Goal: Task Accomplishment & Management: Complete application form

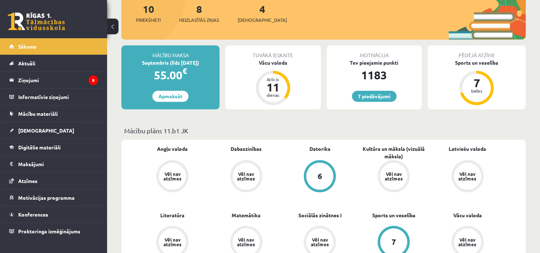
scroll to position [87, 0]
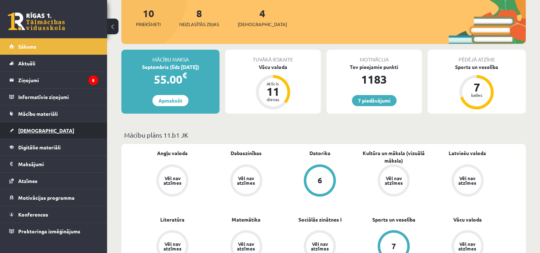
click at [44, 134] on link "[DEMOGRAPHIC_DATA]" at bounding box center [53, 130] width 89 height 16
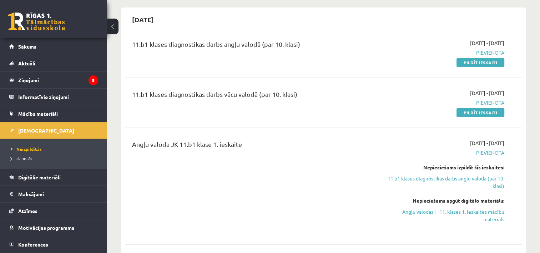
scroll to position [31, 0]
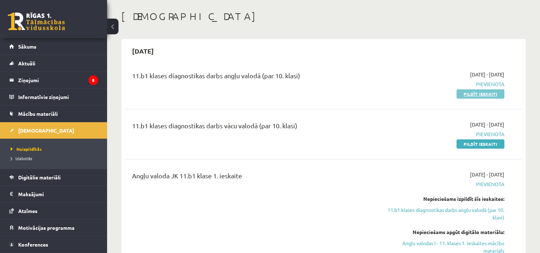
click at [474, 94] on link "Pildīt ieskaiti" at bounding box center [480, 93] width 48 height 9
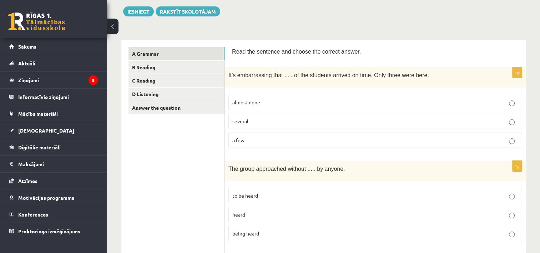
scroll to position [59, 0]
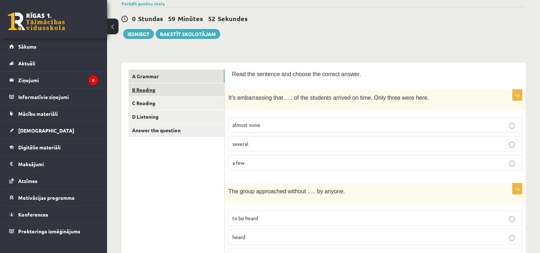
click at [141, 91] on link "B Reading" at bounding box center [176, 89] width 96 height 13
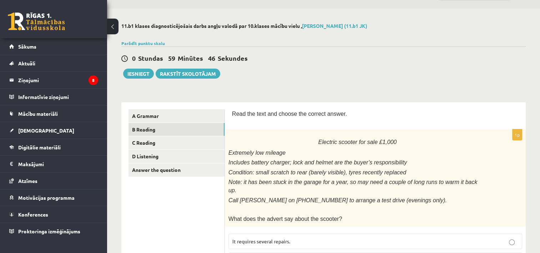
scroll to position [9, 0]
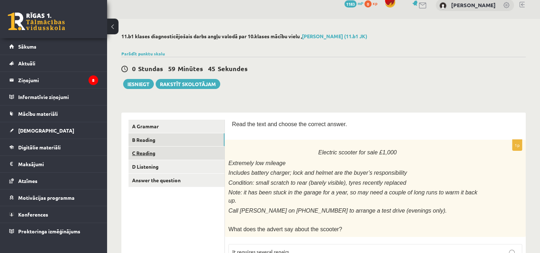
click at [146, 153] on link "C Reading" at bounding box center [176, 152] width 96 height 13
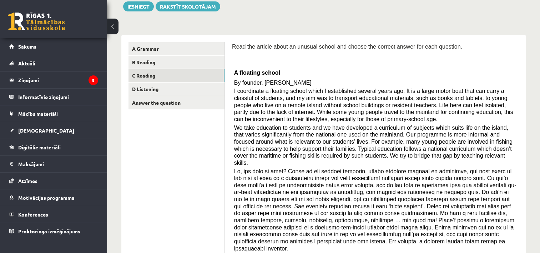
scroll to position [66, 0]
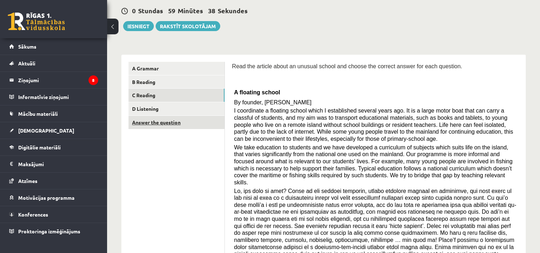
click at [151, 123] on link "Answer the question" at bounding box center [176, 122] width 96 height 13
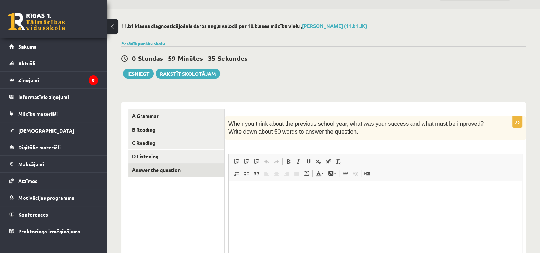
scroll to position [90, 0]
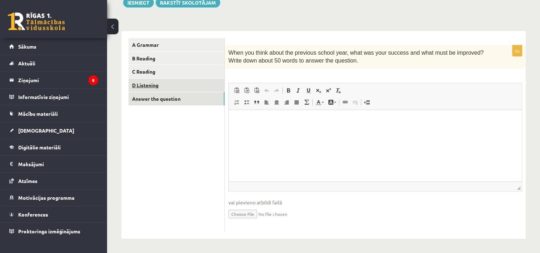
click at [149, 87] on link "D Listening" at bounding box center [176, 84] width 96 height 13
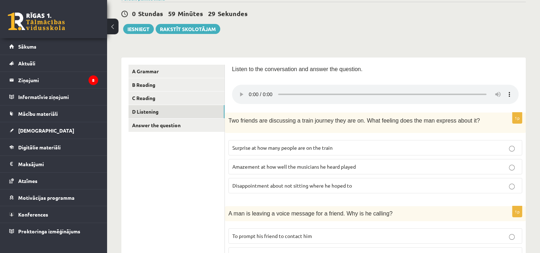
scroll to position [44, 0]
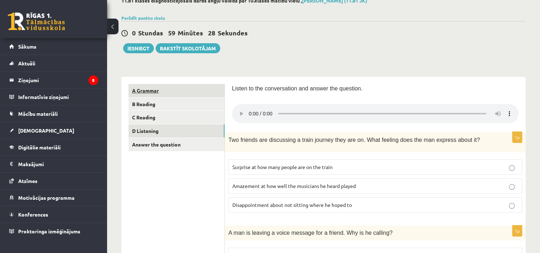
click at [161, 92] on link "A Grammar" at bounding box center [176, 90] width 96 height 13
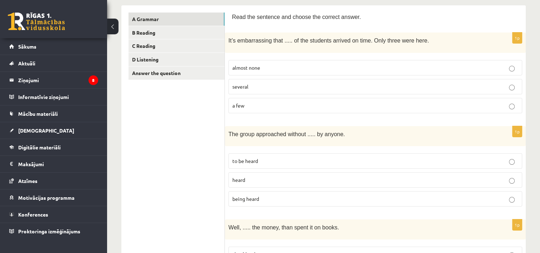
scroll to position [113, 0]
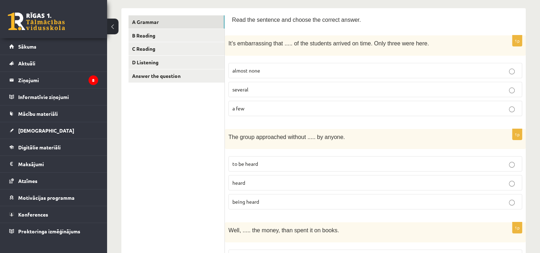
click at [501, 73] on label "almost none" at bounding box center [375, 70] width 294 height 15
click at [360, 194] on label "being heard" at bounding box center [375, 201] width 294 height 15
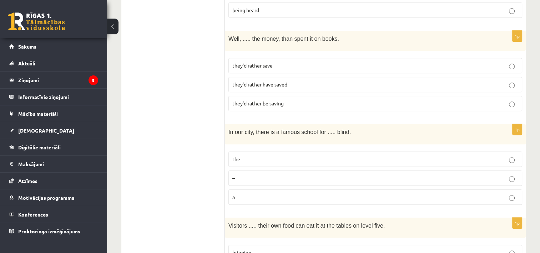
scroll to position [302, 0]
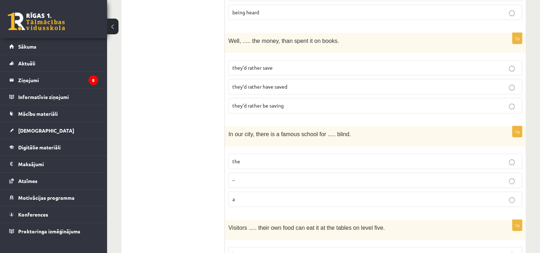
click at [324, 83] on p "they’d rather have saved" at bounding box center [375, 86] width 286 height 7
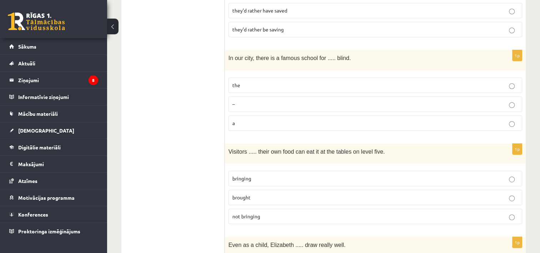
scroll to position [373, 0]
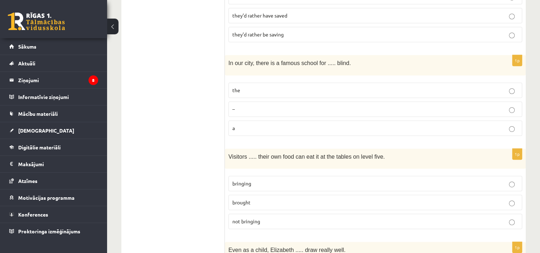
click at [345, 86] on p "the" at bounding box center [375, 89] width 286 height 7
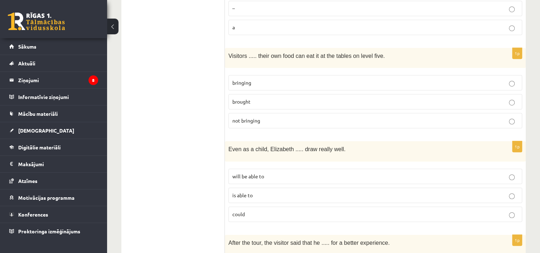
scroll to position [468, 0]
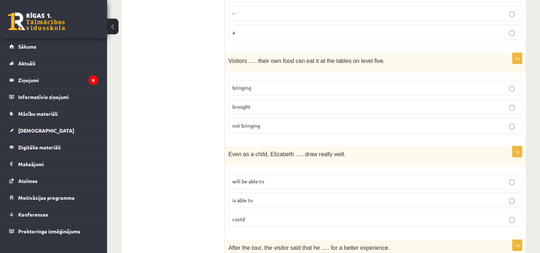
click at [463, 84] on p "bringing" at bounding box center [375, 87] width 286 height 7
click at [384, 215] on p "could" at bounding box center [375, 218] width 286 height 7
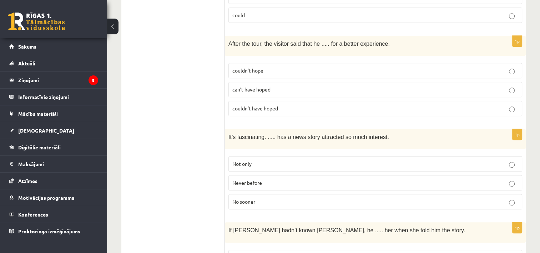
scroll to position [677, 0]
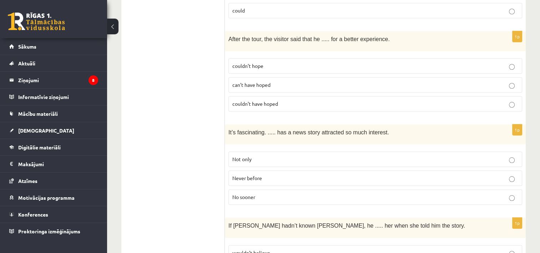
click at [283, 100] on p "couldn’t have hoped" at bounding box center [375, 103] width 286 height 7
click at [258, 174] on p "Never before" at bounding box center [375, 177] width 286 height 7
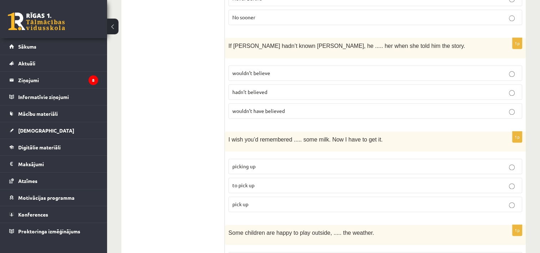
scroll to position [853, 0]
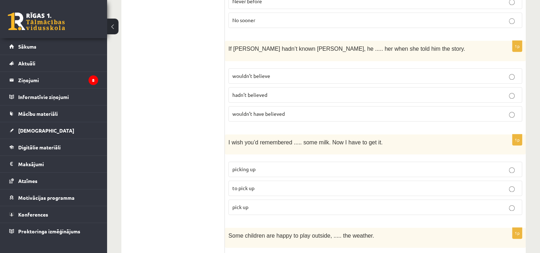
click at [496, 110] on p "wouldn’t have believed" at bounding box center [375, 113] width 286 height 7
click at [357, 203] on p "pick up" at bounding box center [375, 206] width 286 height 7
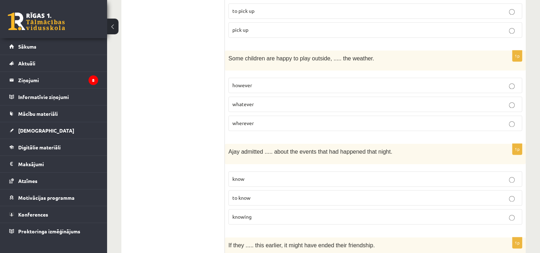
scroll to position [1027, 0]
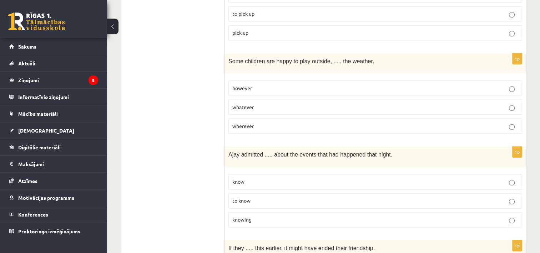
click at [411, 7] on label "to pick up" at bounding box center [375, 13] width 294 height 15
click at [261, 103] on p "whatever" at bounding box center [375, 106] width 286 height 7
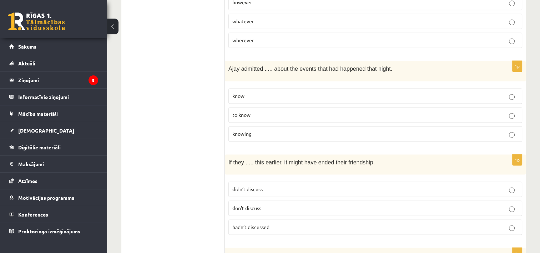
scroll to position [1116, 0]
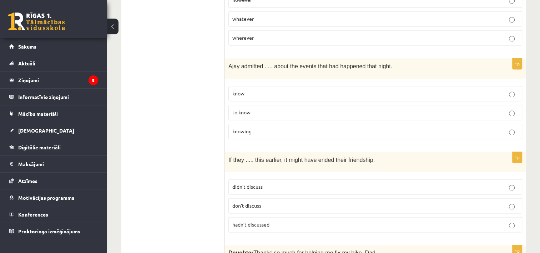
click at [419, 127] on p "knowing" at bounding box center [375, 130] width 286 height 7
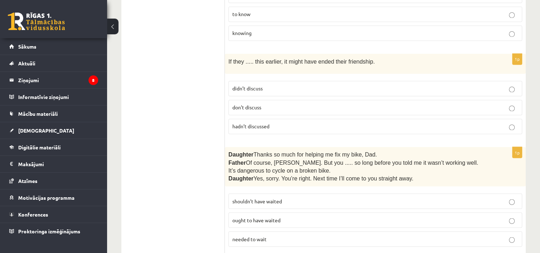
scroll to position [1216, 0]
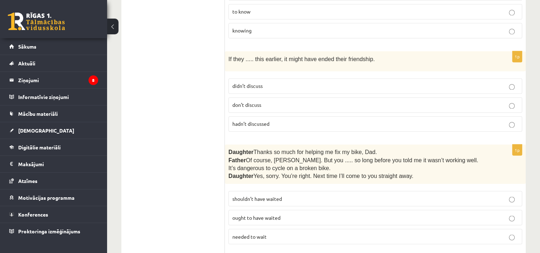
click at [416, 116] on label "hadn’t discussed" at bounding box center [375, 123] width 294 height 15
click at [352, 194] on p "shouldn’t have waited" at bounding box center [375, 197] width 286 height 7
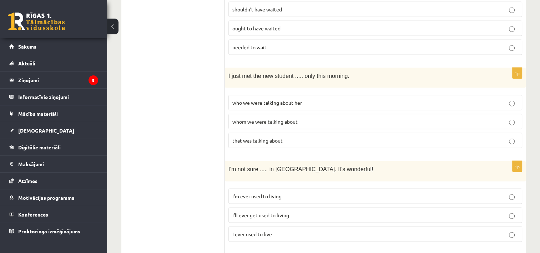
scroll to position [1410, 0]
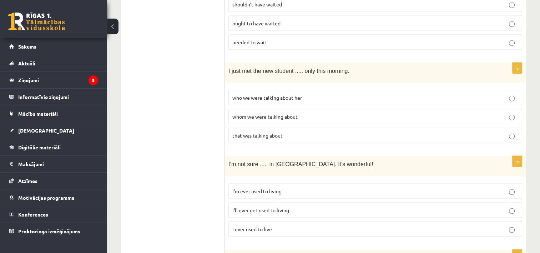
click at [399, 109] on fieldset "who we were talking about her whom we were talking about that was talking about" at bounding box center [375, 115] width 294 height 59
click at [300, 113] on p "whom we were talking about" at bounding box center [375, 116] width 286 height 7
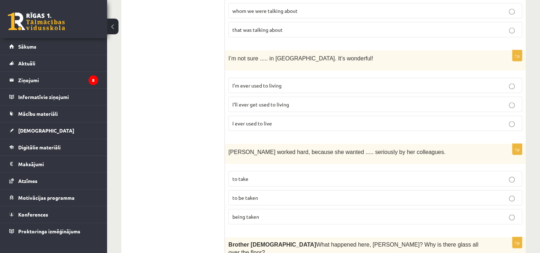
scroll to position [1520, 0]
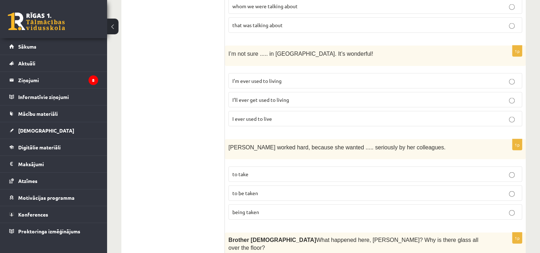
click at [291, 96] on p "I’ll ever get used to living" at bounding box center [375, 99] width 286 height 7
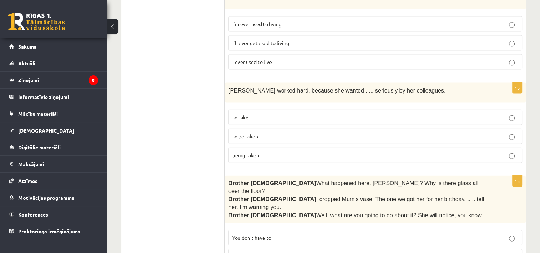
scroll to position [1584, 0]
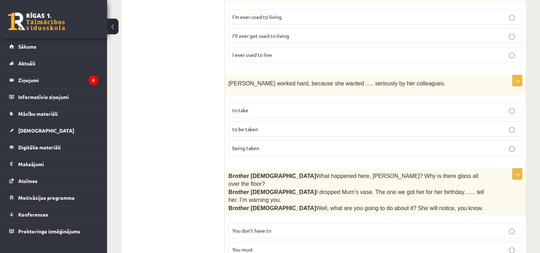
click at [268, 125] on p "to be taken" at bounding box center [375, 128] width 286 height 7
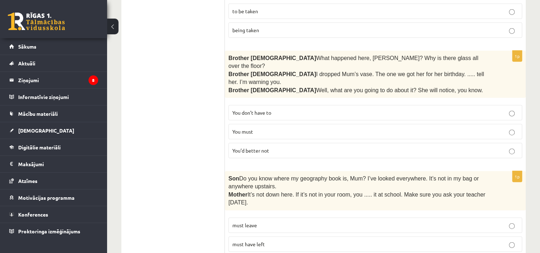
scroll to position [1707, 0]
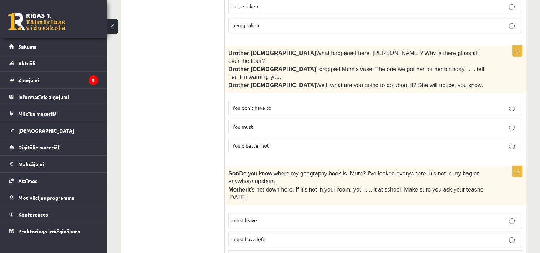
click at [489, 142] on p "You’d better not" at bounding box center [375, 145] width 286 height 7
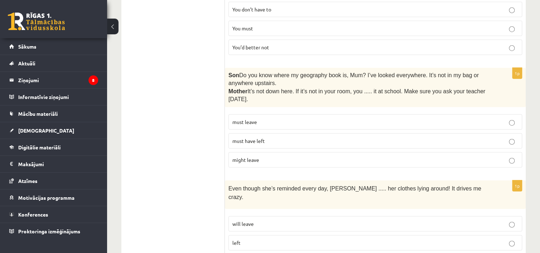
click at [261, 137] on span "must have left" at bounding box center [248, 140] width 32 height 6
click at [292, 216] on label "will leave" at bounding box center [375, 223] width 294 height 15
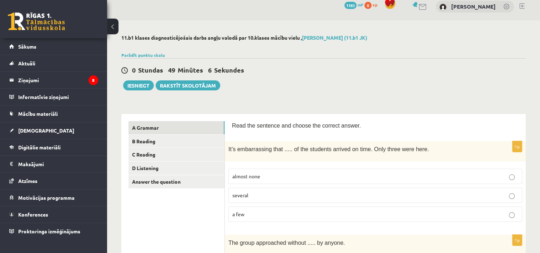
scroll to position [0, 0]
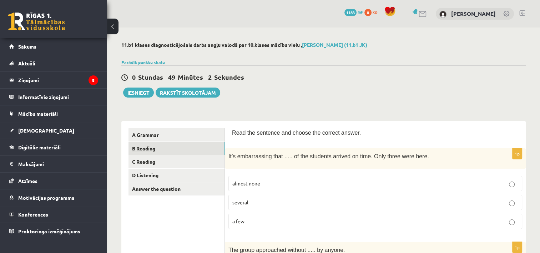
click at [152, 147] on link "B Reading" at bounding box center [176, 148] width 96 height 13
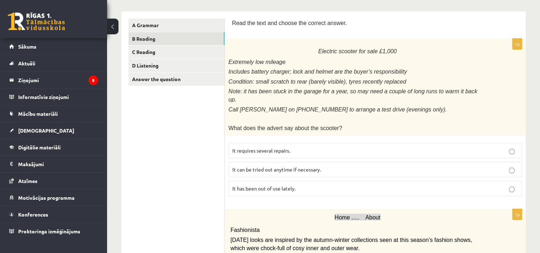
scroll to position [103, 0]
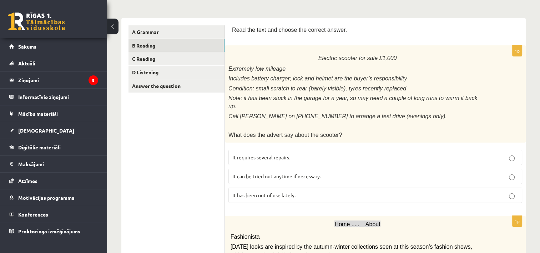
click at [354, 191] on p "It has been out of use lately." at bounding box center [375, 194] width 286 height 7
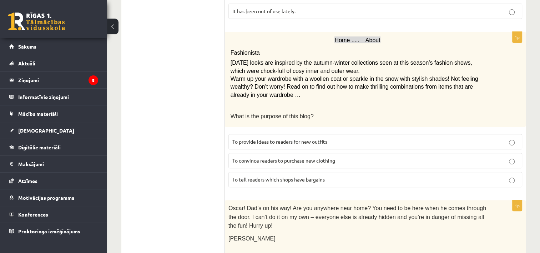
scroll to position [281, 0]
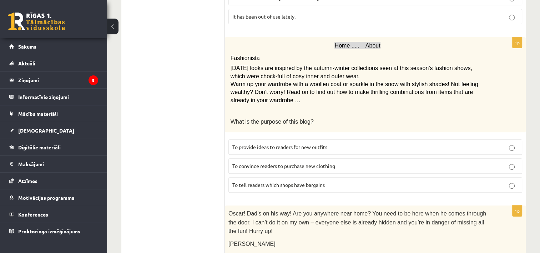
click at [350, 143] on p "To provide ideas to readers for new outfits" at bounding box center [375, 146] width 286 height 7
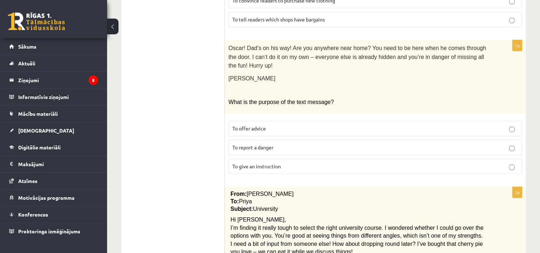
scroll to position [441, 0]
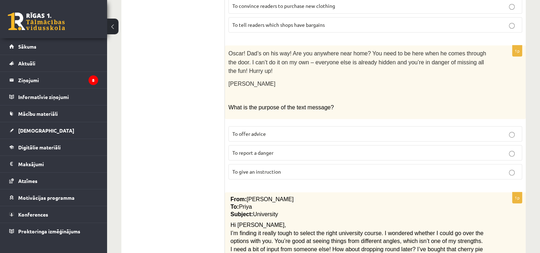
click at [284, 168] on p "To give an instruction" at bounding box center [375, 171] width 286 height 7
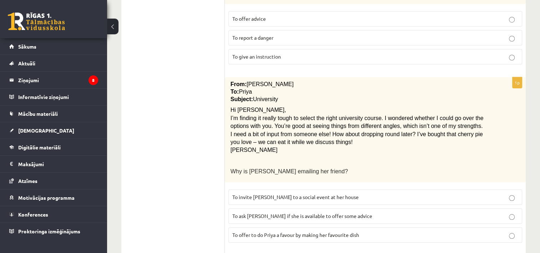
scroll to position [557, 0]
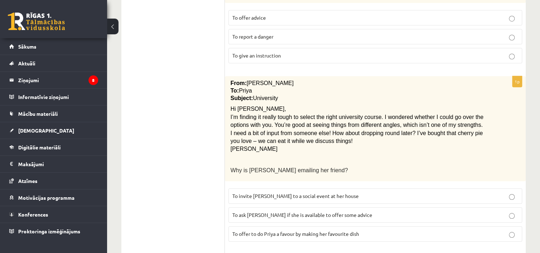
click at [342, 211] on span "To ask Priya if she is available to offer some advice" at bounding box center [302, 214] width 140 height 6
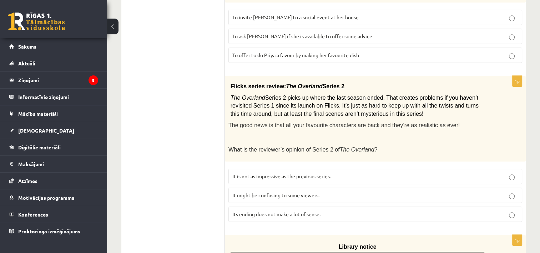
scroll to position [738, 0]
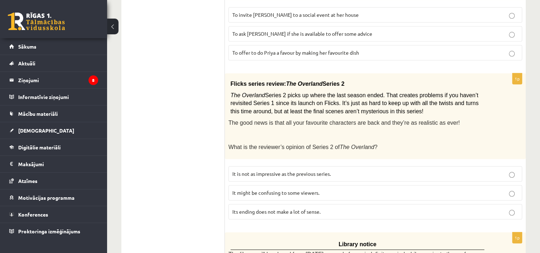
click at [360, 189] on p "It might be confusing to some viewers." at bounding box center [375, 192] width 286 height 7
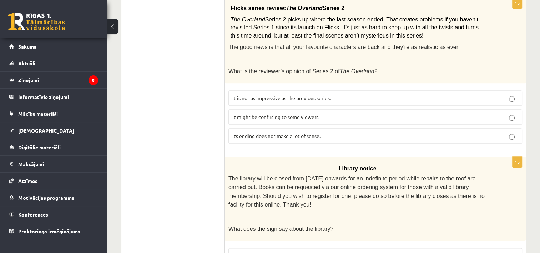
scroll to position [855, 0]
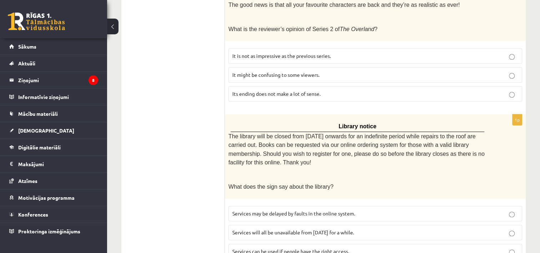
click at [359, 247] on p "Services can be used if people have the right access." at bounding box center [375, 250] width 286 height 7
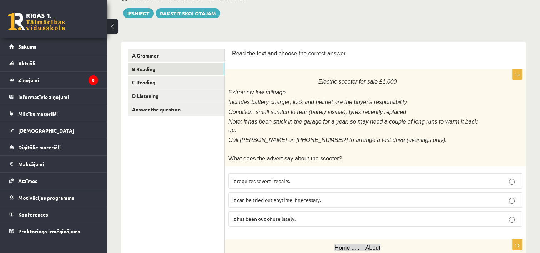
scroll to position [88, 0]
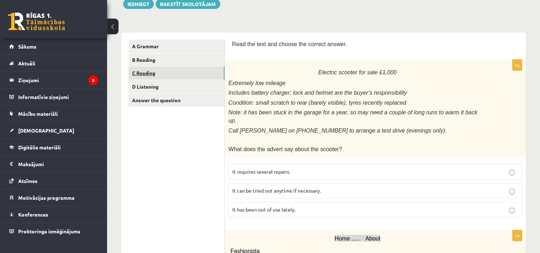
click at [154, 71] on link "C Reading" at bounding box center [176, 72] width 96 height 13
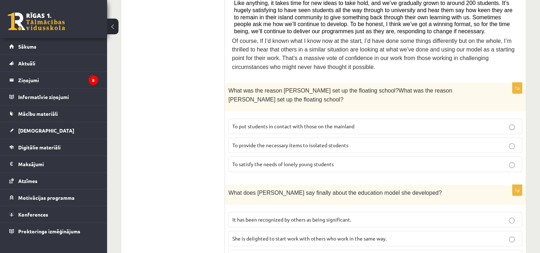
scroll to position [337, 0]
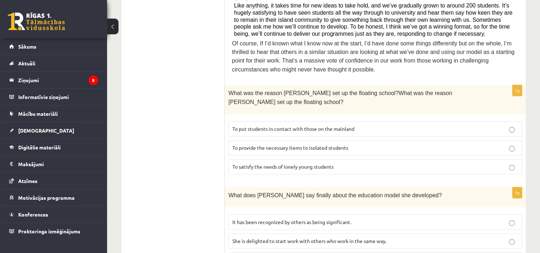
click at [386, 144] on p "To provide the necessary items to isolated students" at bounding box center [375, 147] width 286 height 7
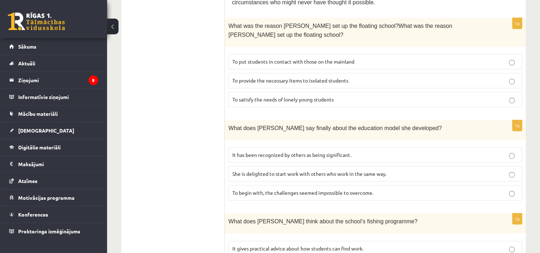
scroll to position [410, 0]
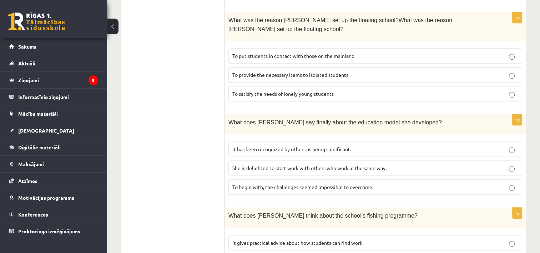
click at [344, 146] on span "It has been recognized by others as being significant." at bounding box center [291, 149] width 119 height 6
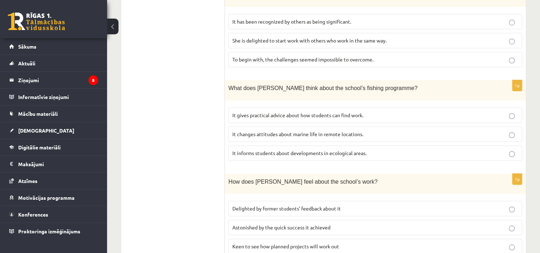
scroll to position [538, 0]
click at [386, 148] on p "It informs students about developments in ecological areas." at bounding box center [375, 151] width 286 height 7
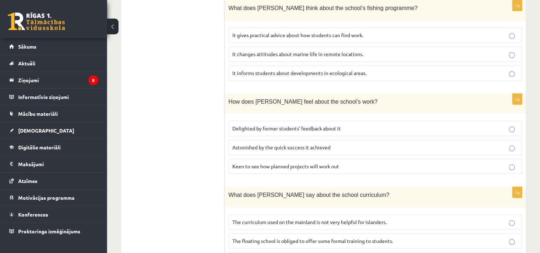
scroll to position [618, 0]
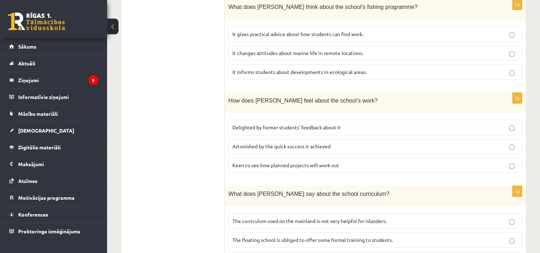
click at [345, 123] on p "Delighted by former students’ feedback about it" at bounding box center [375, 126] width 286 height 7
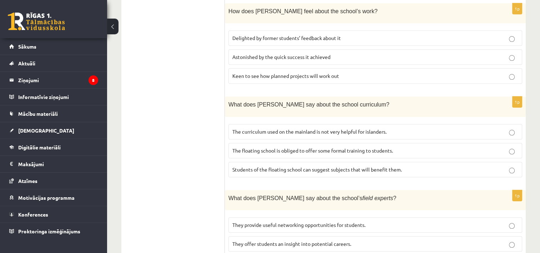
scroll to position [718, 0]
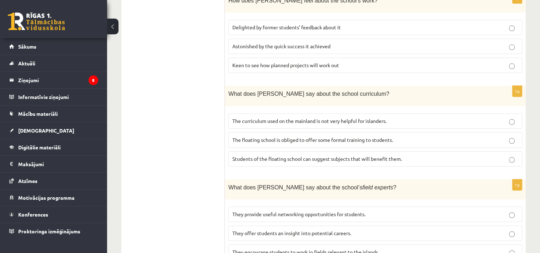
click at [381, 117] on span "The curriculum used on the mainland is not very helpful for islanders." at bounding box center [309, 120] width 154 height 6
click at [342, 229] on span "They offer students an insight into potential careers." at bounding box center [291, 232] width 119 height 6
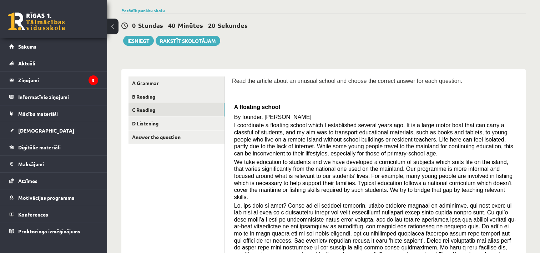
scroll to position [51, 0]
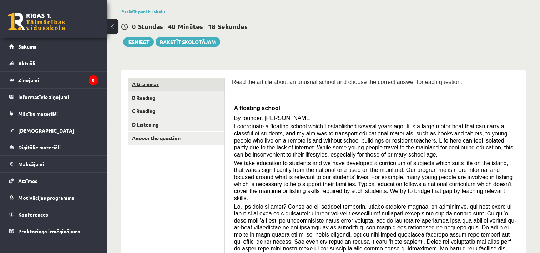
click at [158, 81] on link "A Grammar" at bounding box center [176, 83] width 96 height 13
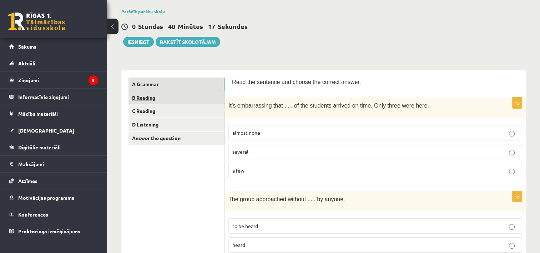
click at [153, 95] on link "B Reading" at bounding box center [176, 97] width 96 height 13
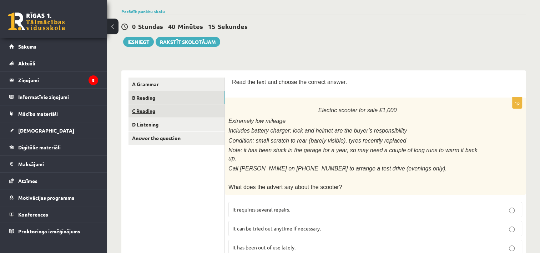
click at [152, 111] on link "C Reading" at bounding box center [176, 110] width 96 height 13
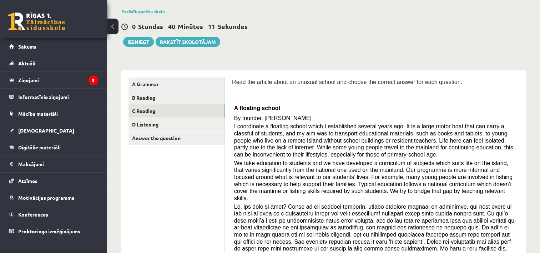
scroll to position [45, 0]
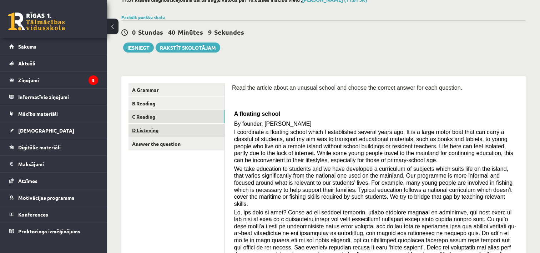
click at [146, 132] on link "D Listening" at bounding box center [176, 129] width 96 height 13
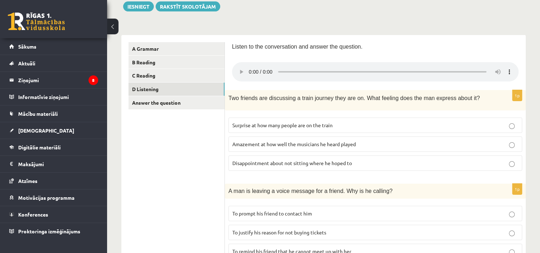
scroll to position [85, 0]
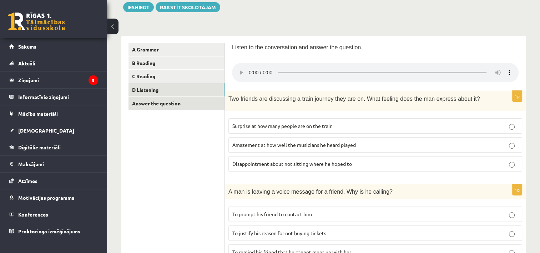
click at [167, 105] on link "Answer the question" at bounding box center [176, 103] width 96 height 13
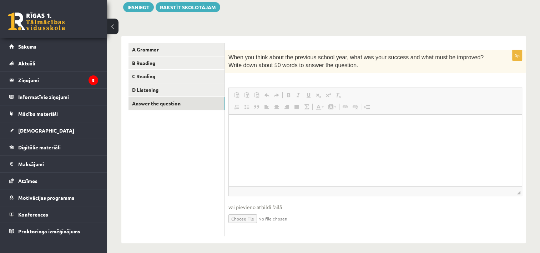
scroll to position [0, 0]
click at [272, 136] on html at bounding box center [375, 125] width 293 height 22
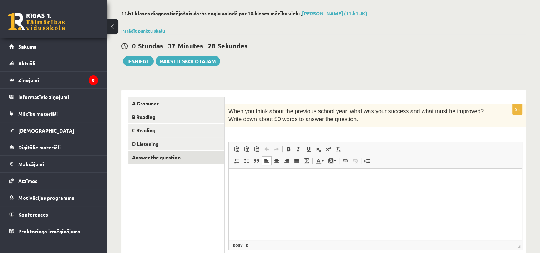
scroll to position [37, 0]
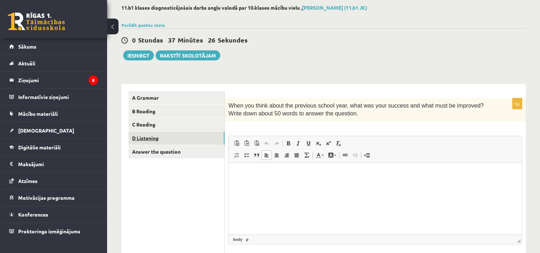
click at [151, 140] on link "D Listening" at bounding box center [176, 137] width 96 height 13
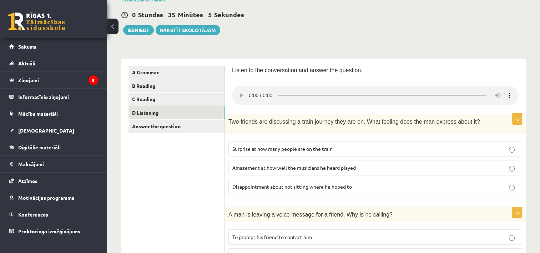
scroll to position [57, 0]
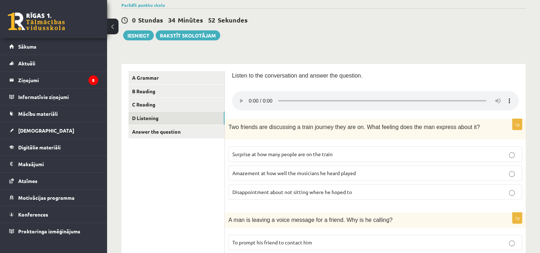
click at [351, 36] on div "0 Stundas 34 Minūtes 52 Sekundes Ieskaite saglabāta! Iesniegt Rakstīt skolotājam" at bounding box center [323, 24] width 404 height 32
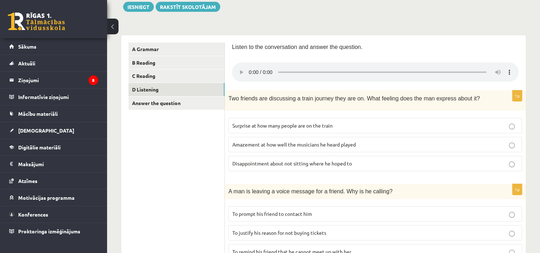
scroll to position [112, 0]
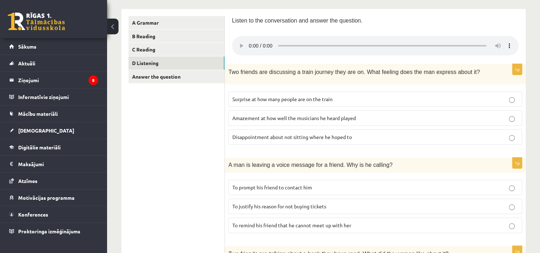
click at [357, 136] on p "Disappointment about not sitting where he hoped to" at bounding box center [375, 136] width 286 height 7
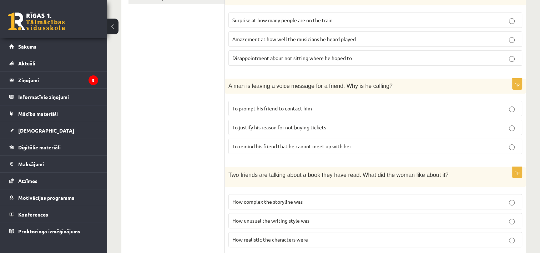
scroll to position [193, 0]
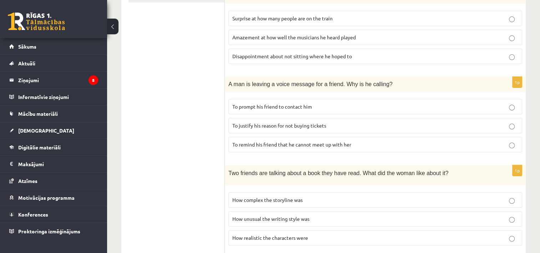
click at [314, 105] on p "To prompt his friend to contact him" at bounding box center [375, 106] width 286 height 7
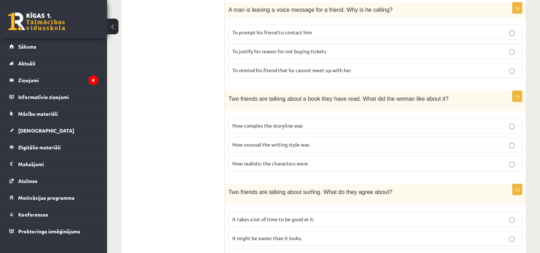
scroll to position [265, 0]
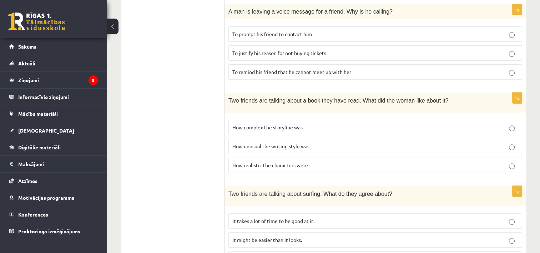
click at [337, 163] on p "How realistic the characters were" at bounding box center [375, 164] width 286 height 7
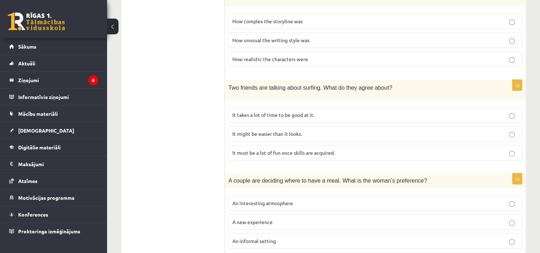
scroll to position [375, 0]
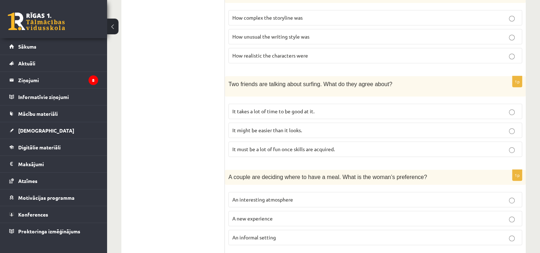
click at [335, 107] on p "It takes a lot of time to be good at it." at bounding box center [375, 110] width 286 height 7
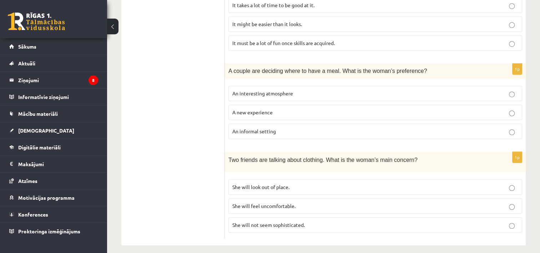
scroll to position [482, 0]
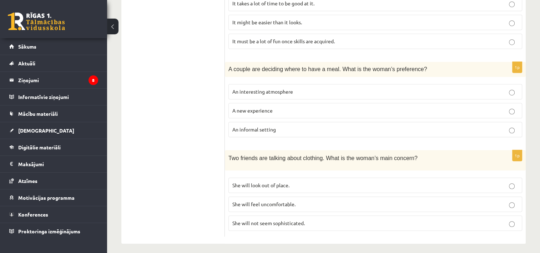
click at [285, 91] on p "An interesting atmosphere" at bounding box center [375, 91] width 286 height 7
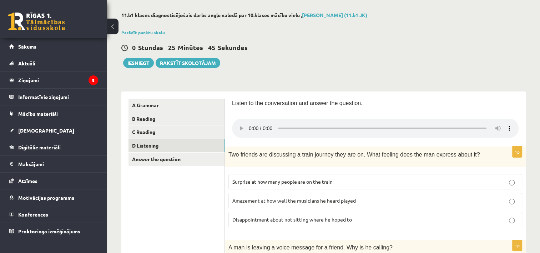
scroll to position [25, 0]
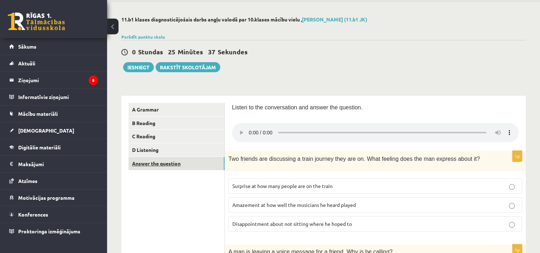
click at [163, 166] on link "Answer the question" at bounding box center [176, 163] width 96 height 13
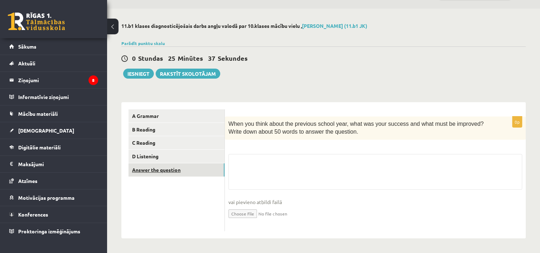
scroll to position [19, 0]
click at [280, 170] on fieldset "vai pievieno atbildi failā Iesniegtā atbilde" at bounding box center [375, 190] width 294 height 73
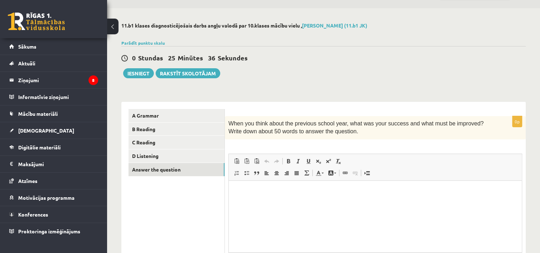
scroll to position [0, 0]
click at [149, 154] on link "D Listening" at bounding box center [176, 155] width 96 height 13
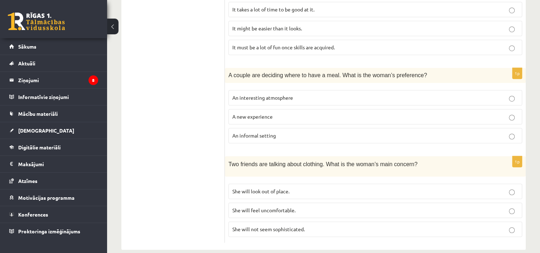
scroll to position [482, 0]
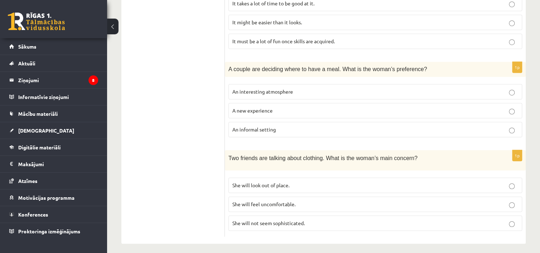
click at [311, 182] on p "She will look out of place." at bounding box center [375, 184] width 286 height 7
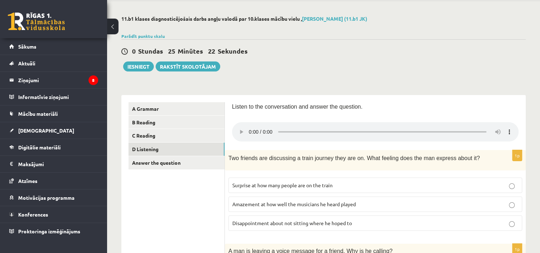
scroll to position [23, 0]
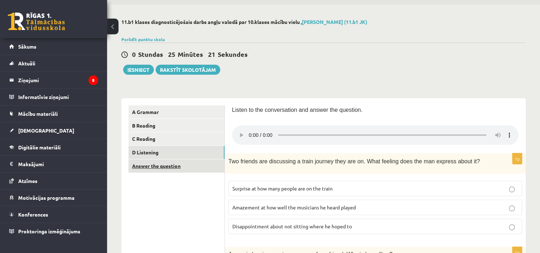
click at [173, 170] on link "Answer the question" at bounding box center [176, 165] width 96 height 13
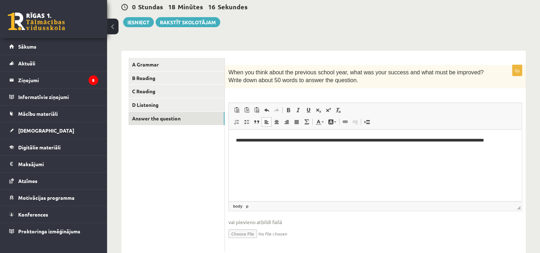
scroll to position [27, 0]
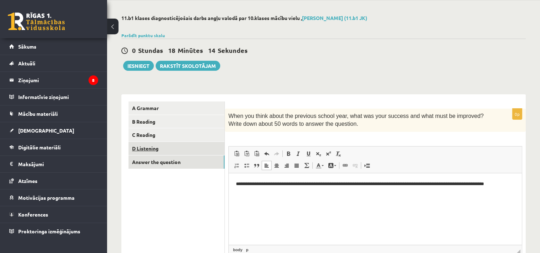
click at [143, 147] on link "D Listening" at bounding box center [176, 148] width 96 height 13
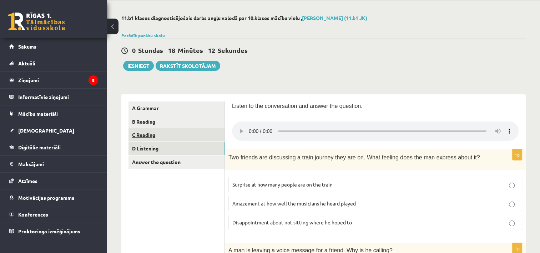
click at [137, 136] on link "C Reading" at bounding box center [176, 134] width 96 height 13
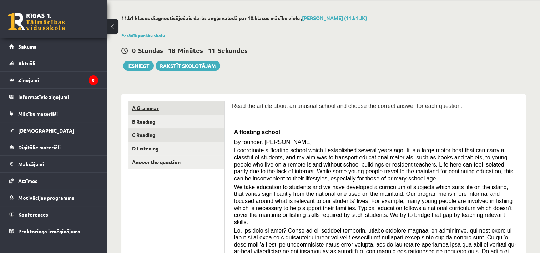
click at [156, 106] on link "A Grammar" at bounding box center [176, 107] width 96 height 13
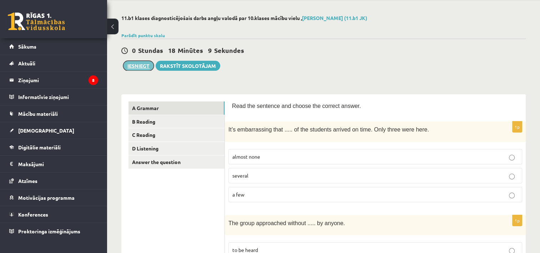
click at [131, 64] on button "Iesniegt" at bounding box center [138, 66] width 31 height 10
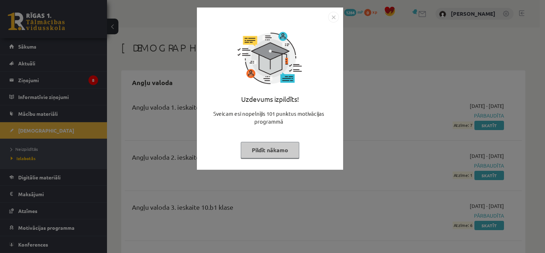
click at [289, 150] on button "Pildīt nākamo" at bounding box center [270, 150] width 59 height 16
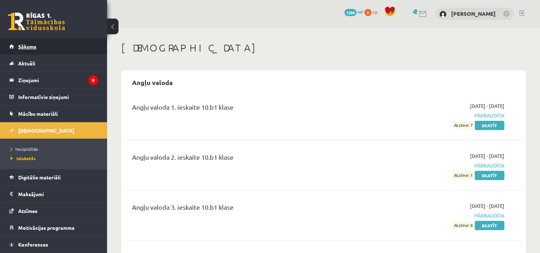
click at [37, 49] on link "Sākums" at bounding box center [53, 46] width 89 height 16
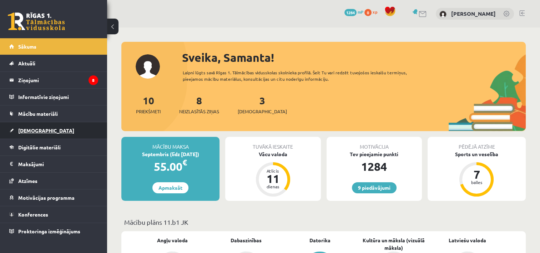
click at [30, 128] on span "[DEMOGRAPHIC_DATA]" at bounding box center [46, 130] width 56 height 6
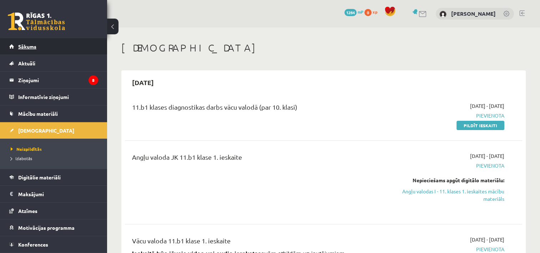
click at [24, 43] on link "Sākums" at bounding box center [53, 46] width 89 height 16
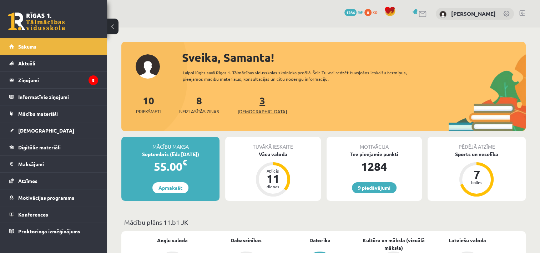
click at [248, 110] on span "[DEMOGRAPHIC_DATA]" at bounding box center [262, 111] width 49 height 7
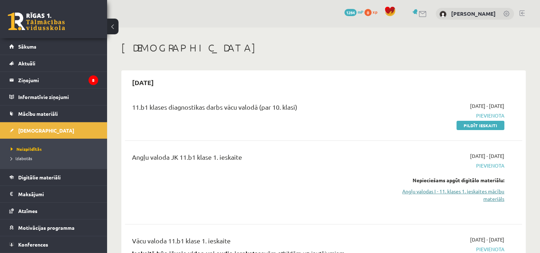
click at [423, 187] on link "Angļu valodas I - 11. klases 1. ieskaites mācību materiāls" at bounding box center [445, 194] width 117 height 15
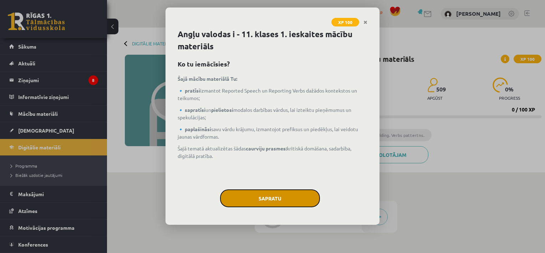
click at [271, 195] on button "Sapratu" at bounding box center [270, 198] width 100 height 18
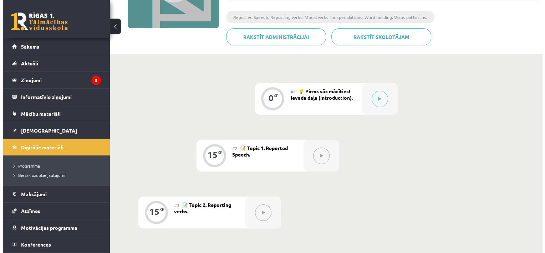
scroll to position [106, 0]
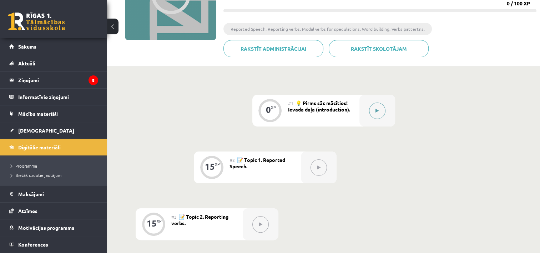
click at [367, 115] on div at bounding box center [377, 111] width 36 height 32
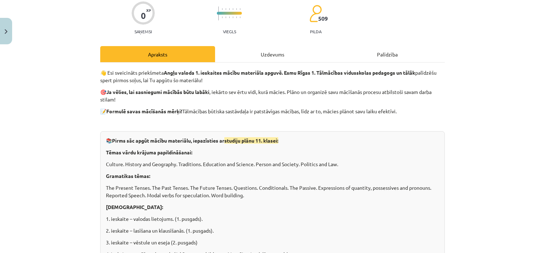
scroll to position [0, 0]
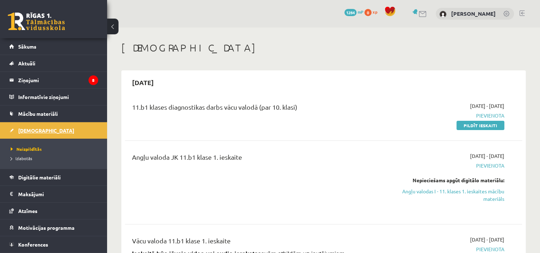
click at [30, 130] on span "[DEMOGRAPHIC_DATA]" at bounding box center [46, 130] width 56 height 6
click at [51, 42] on link "Sākums" at bounding box center [53, 46] width 89 height 16
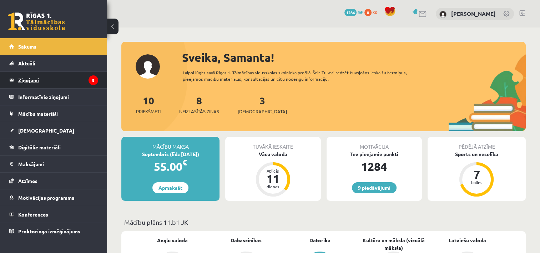
click at [50, 77] on legend "Ziņojumi 8" at bounding box center [58, 80] width 80 height 16
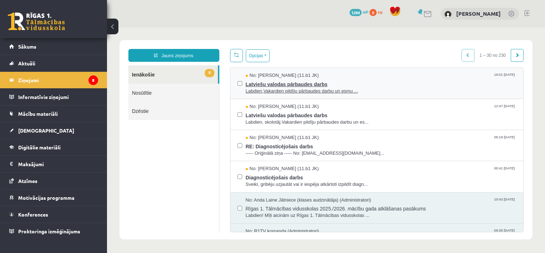
click at [271, 88] on span "Labdien,Vakardien pildīju pārbaudes darbu un esmu ..." at bounding box center [381, 91] width 271 height 7
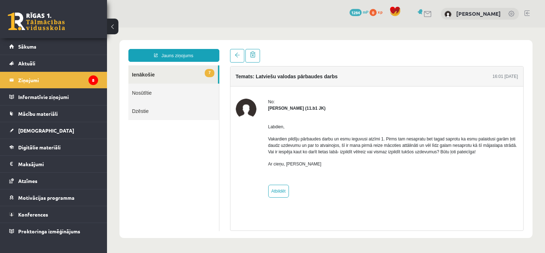
click at [177, 76] on link "7 Ienākošie" at bounding box center [173, 74] width 90 height 18
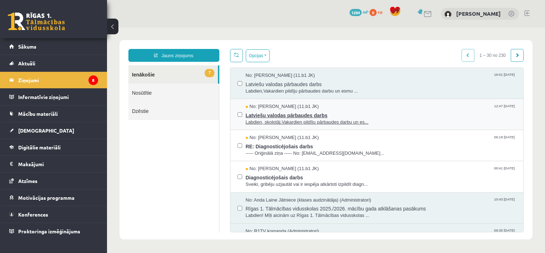
click at [275, 117] on span "Latviešu valodas pārbaudes darbs" at bounding box center [381, 114] width 271 height 9
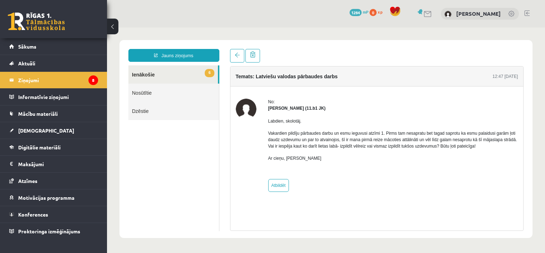
click at [171, 74] on link "6 Ienākošie" at bounding box center [173, 74] width 90 height 18
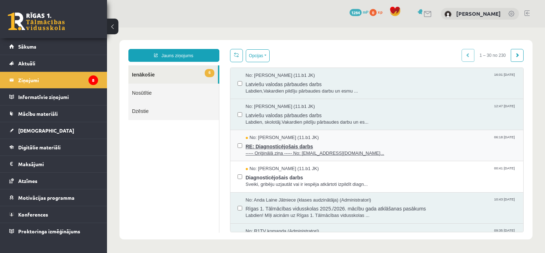
click at [279, 151] on span "----- Oriģinālā ziņa ----- No: persiks18@inbox.lv..." at bounding box center [381, 153] width 271 height 7
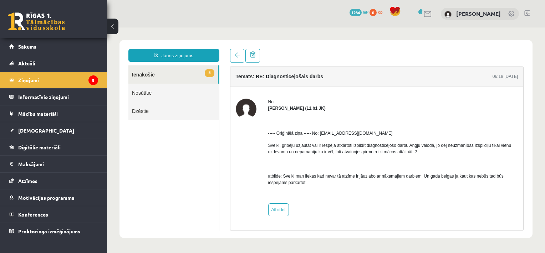
click at [170, 70] on link "5 Ienākošie" at bounding box center [173, 74] width 90 height 18
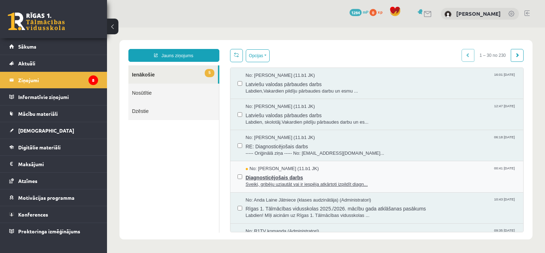
click at [278, 173] on span "Diagnosticējošais darbs" at bounding box center [381, 176] width 271 height 9
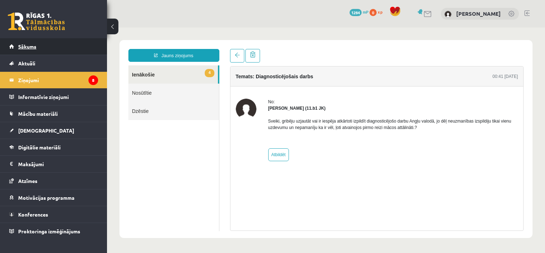
click at [25, 47] on span "Sākums" at bounding box center [27, 46] width 18 height 6
